Goal: Task Accomplishment & Management: Use online tool/utility

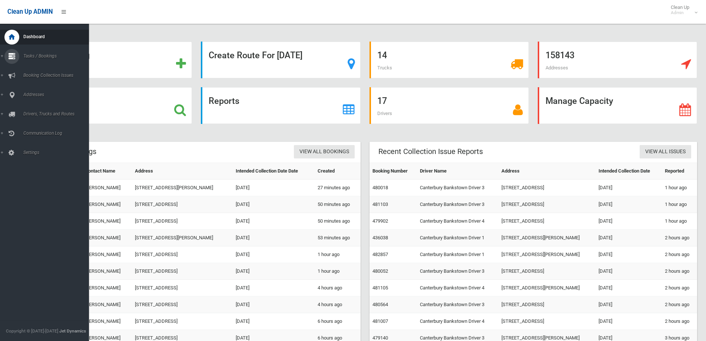
click at [2, 56] on link "Tasks / Bookings" at bounding box center [47, 56] width 95 height 15
click at [29, 110] on span "Search" at bounding box center [54, 110] width 67 height 5
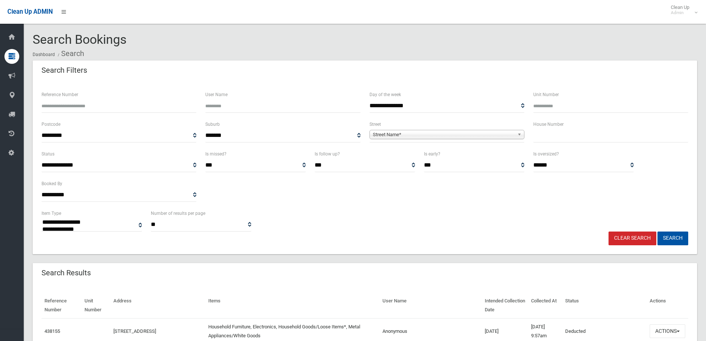
select select
click at [544, 138] on input "text" at bounding box center [610, 136] width 155 height 14
type input "**"
click at [380, 133] on span "Street Name*" at bounding box center [444, 134] width 142 height 9
type input "*"
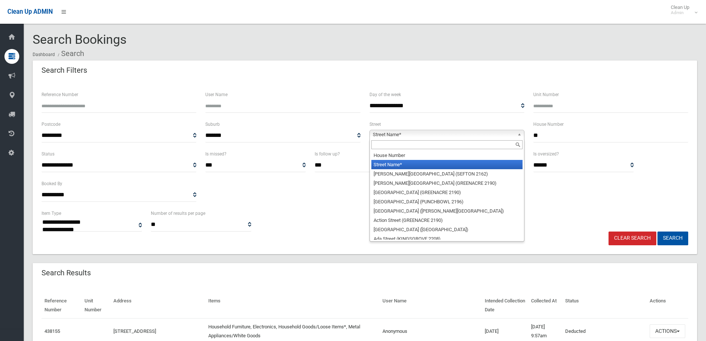
type input "*"
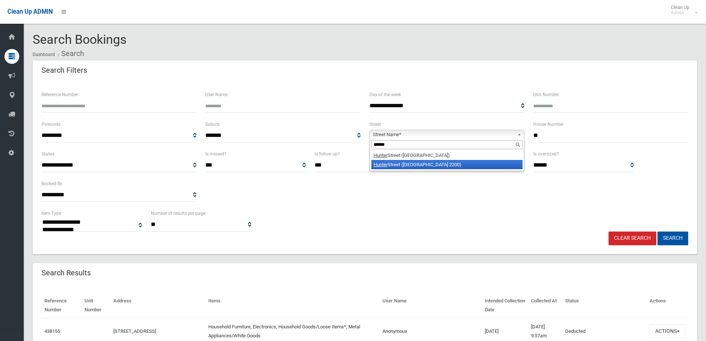
type input "******"
click at [397, 163] on li "[GEOGRAPHIC_DATA] ([GEOGRAPHIC_DATA])" at bounding box center [446, 164] width 151 height 9
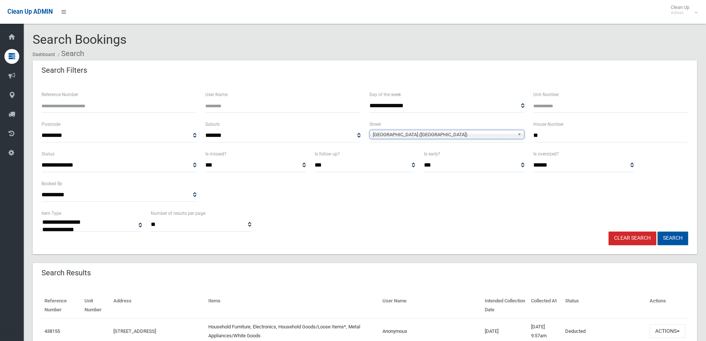
click at [675, 239] on button "Search" at bounding box center [673, 238] width 31 height 14
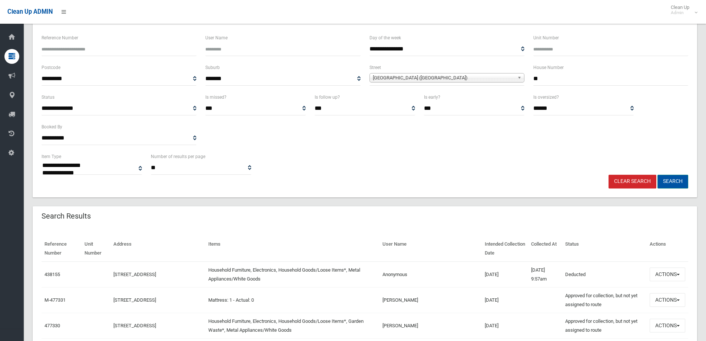
scroll to position [74, 0]
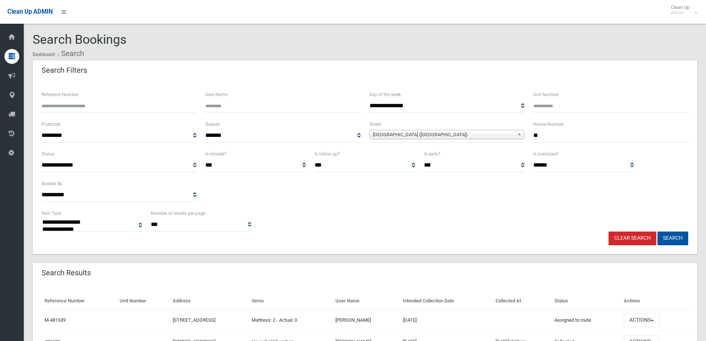
select select
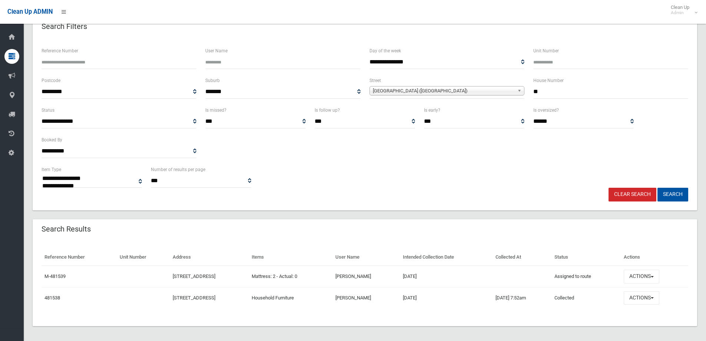
scroll to position [47, 0]
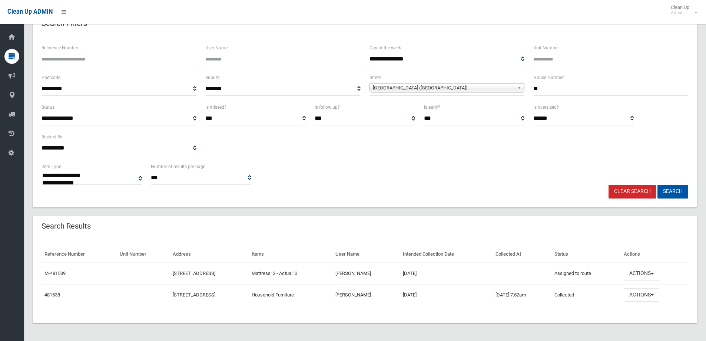
click at [629, 192] on link "Clear Search" at bounding box center [633, 192] width 48 height 14
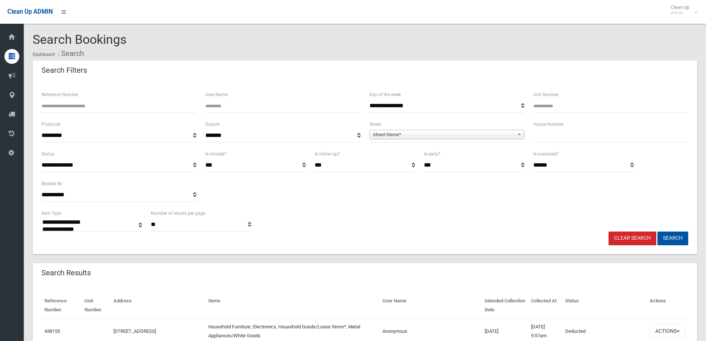
select select
click at [544, 136] on input "text" at bounding box center [610, 136] width 155 height 14
type input "**"
click at [406, 133] on span "Street Name*" at bounding box center [444, 134] width 142 height 9
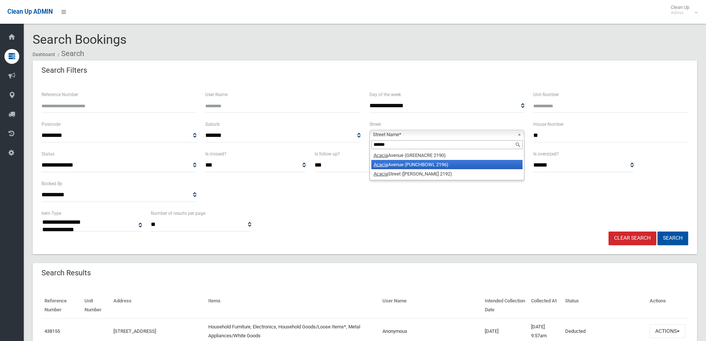
type input "******"
click at [422, 166] on li "Acacia Avenue (PUNCHBOWL 2196)" at bounding box center [446, 164] width 151 height 9
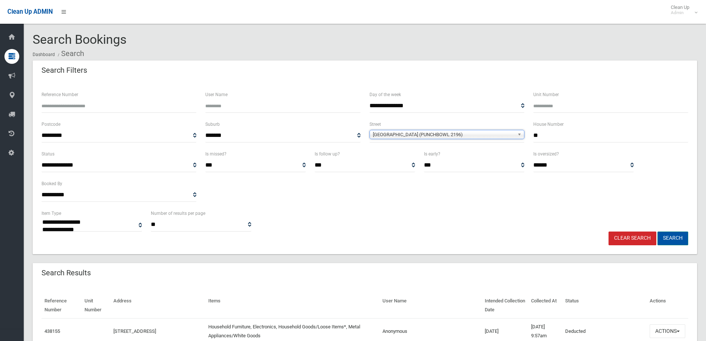
click at [666, 238] on button "Search" at bounding box center [673, 238] width 31 height 14
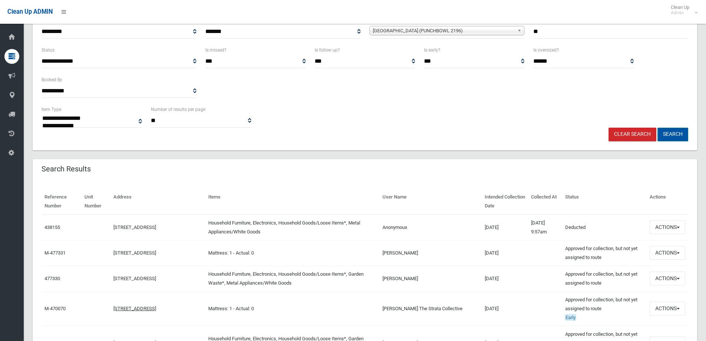
scroll to position [148, 0]
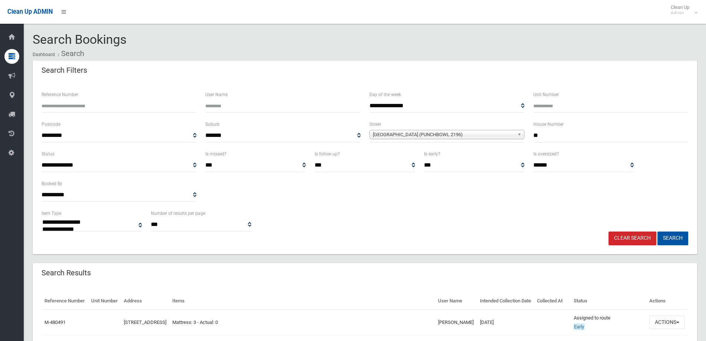
select select
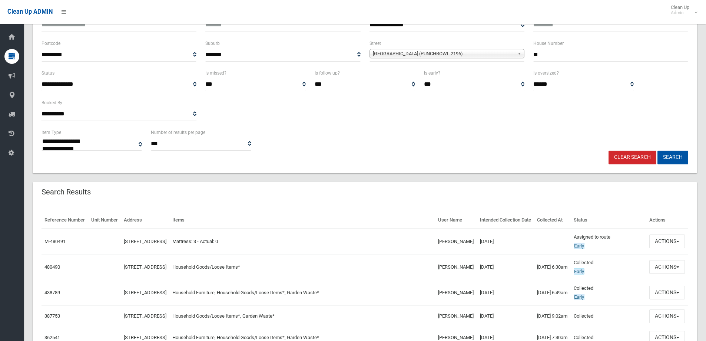
scroll to position [111, 0]
